Goal: Obtain resource: Obtain resource

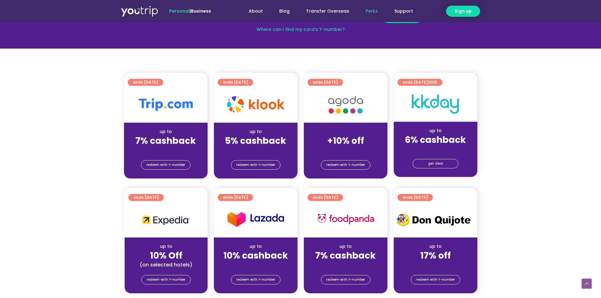
scroll to position [95, 0]
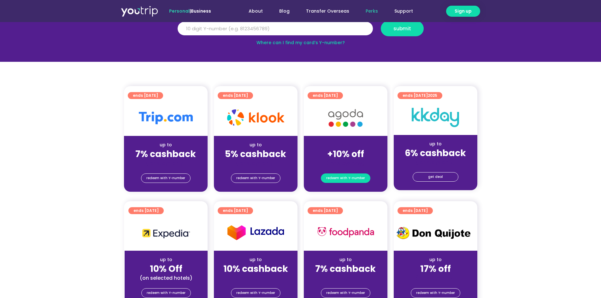
click at [346, 177] on span "redeem with Y-number" at bounding box center [345, 178] width 39 height 9
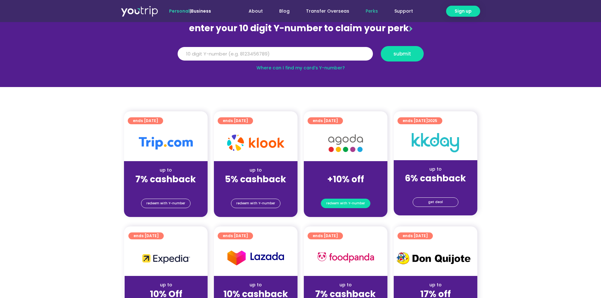
click at [348, 202] on span "redeem with Y-number" at bounding box center [345, 203] width 39 height 9
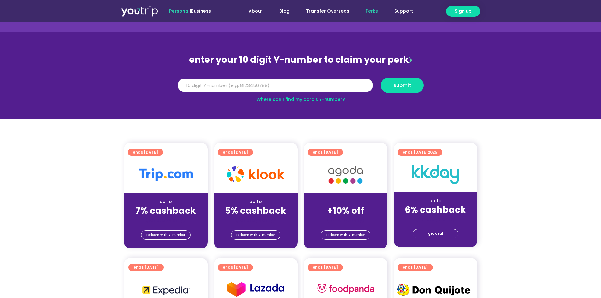
click at [337, 80] on input "Y Number" at bounding box center [275, 86] width 195 height 14
type input "8190279945"
click at [420, 87] on button "submit" at bounding box center [402, 85] width 43 height 15
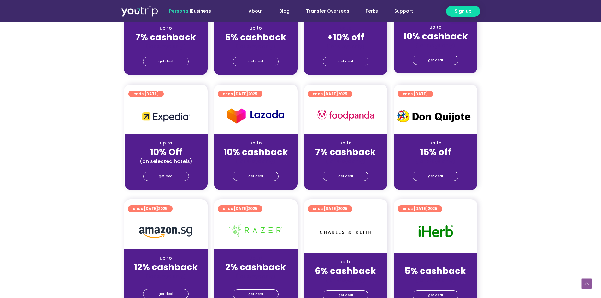
scroll to position [158, 0]
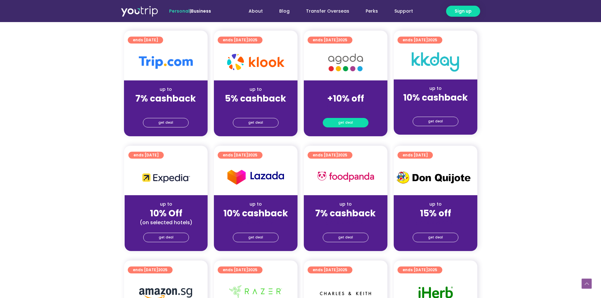
click at [339, 122] on span "get deal" at bounding box center [345, 122] width 15 height 9
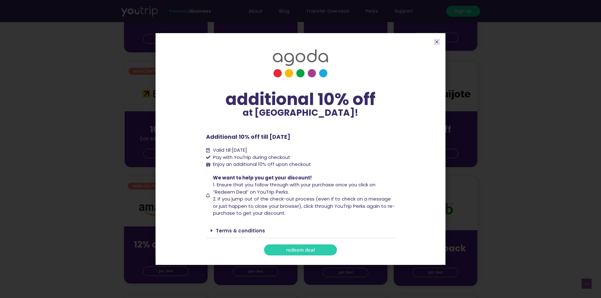
scroll to position [252, 0]
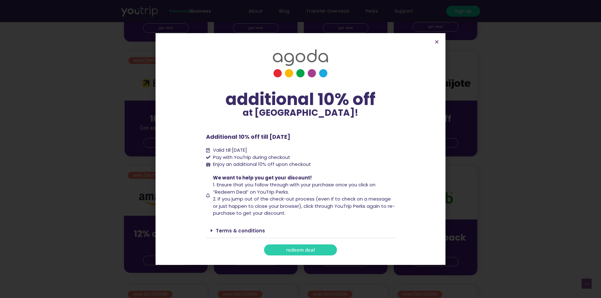
click at [316, 251] on link "redeem deal" at bounding box center [300, 249] width 73 height 11
